Goal: Task Accomplishment & Management: Use online tool/utility

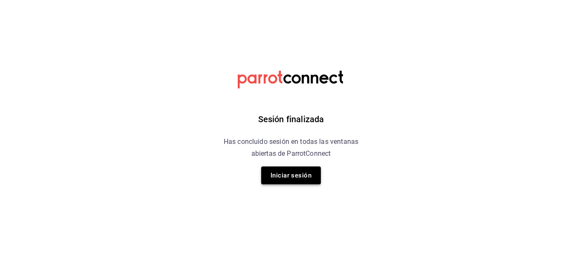
click at [303, 174] on button "Iniciar sesión" at bounding box center [291, 176] width 60 height 18
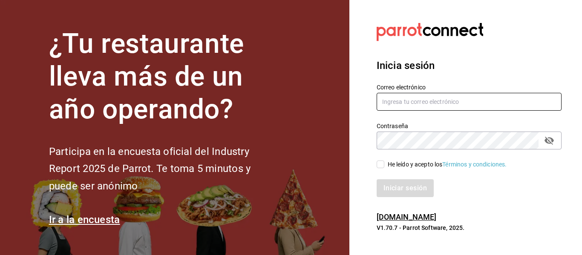
type input "[EMAIL_ADDRESS][PERSON_NAME][DOMAIN_NAME]"
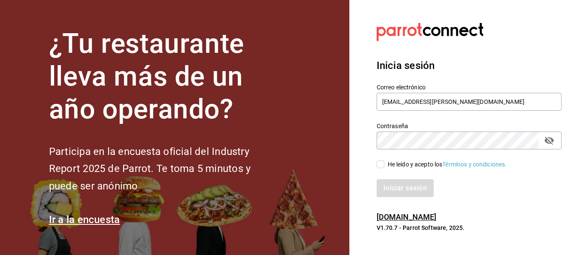
click at [380, 164] on input "He leído y acepto los Términos y condiciones." at bounding box center [380, 165] width 8 height 8
checkbox input "true"
click at [390, 184] on button "Iniciar sesión" at bounding box center [405, 188] width 58 height 18
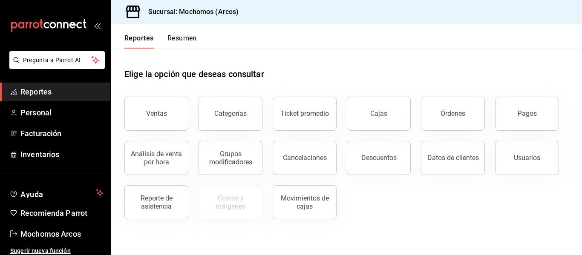
click at [325, 57] on div "Elige la opción que deseas consultar" at bounding box center [346, 68] width 444 height 38
click at [155, 113] on div "Ventas" at bounding box center [156, 113] width 21 height 8
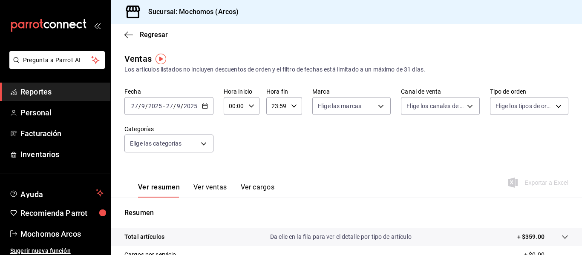
click at [205, 106] on icon "button" at bounding box center [205, 106] width 6 height 6
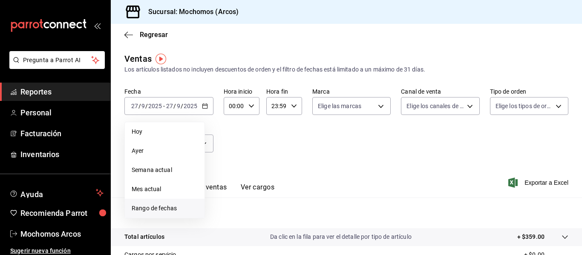
click at [172, 206] on span "Rango de fechas" at bounding box center [165, 208] width 66 height 9
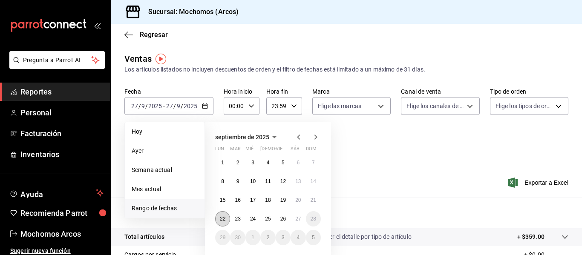
click at [221, 222] on button "22" at bounding box center [222, 218] width 15 height 15
click at [297, 218] on abbr "27" at bounding box center [298, 219] width 6 height 6
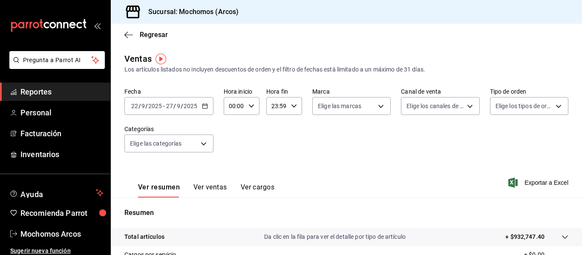
click at [252, 108] on icon "button" at bounding box center [251, 106] width 6 height 6
click at [232, 174] on span "03" at bounding box center [232, 176] width 4 height 7
type input "03:00"
click at [292, 105] on div at bounding box center [291, 127] width 582 height 255
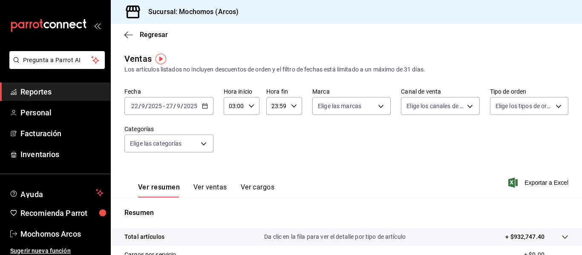
click at [292, 105] on icon "button" at bounding box center [294, 106] width 6 height 6
click at [276, 168] on span "02" at bounding box center [274, 168] width 4 height 7
type input "02:59"
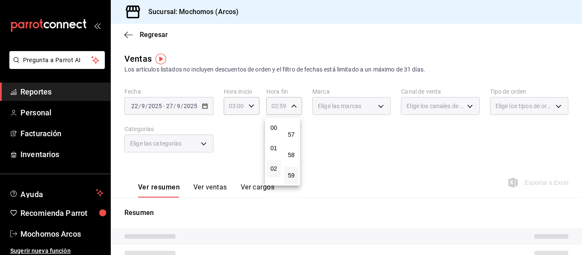
click at [407, 157] on div at bounding box center [291, 127] width 582 height 255
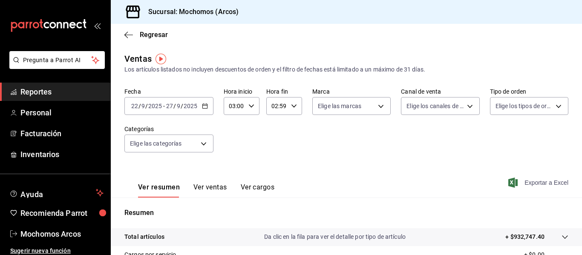
click at [544, 184] on span "Exportar a Excel" at bounding box center [539, 183] width 58 height 10
